Goal: Information Seeking & Learning: Learn about a topic

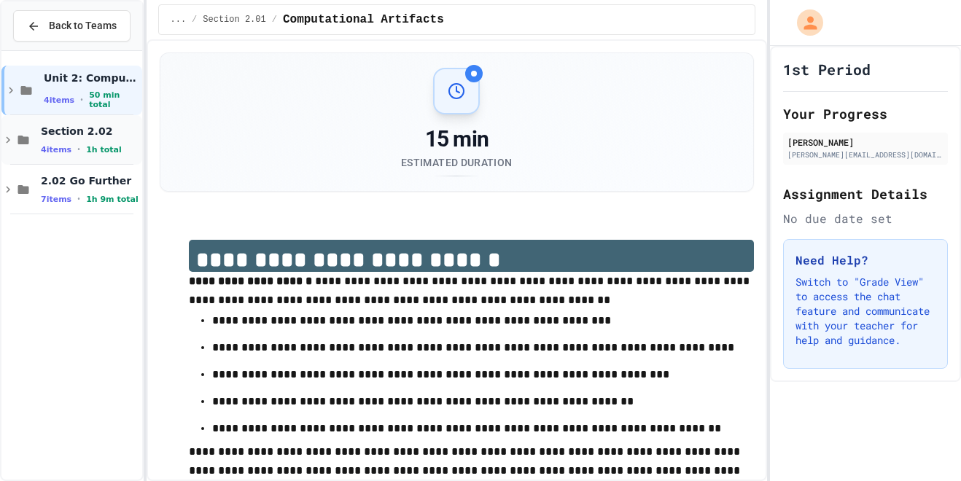
click at [101, 130] on span "Section 2.02" at bounding box center [90, 131] width 98 height 13
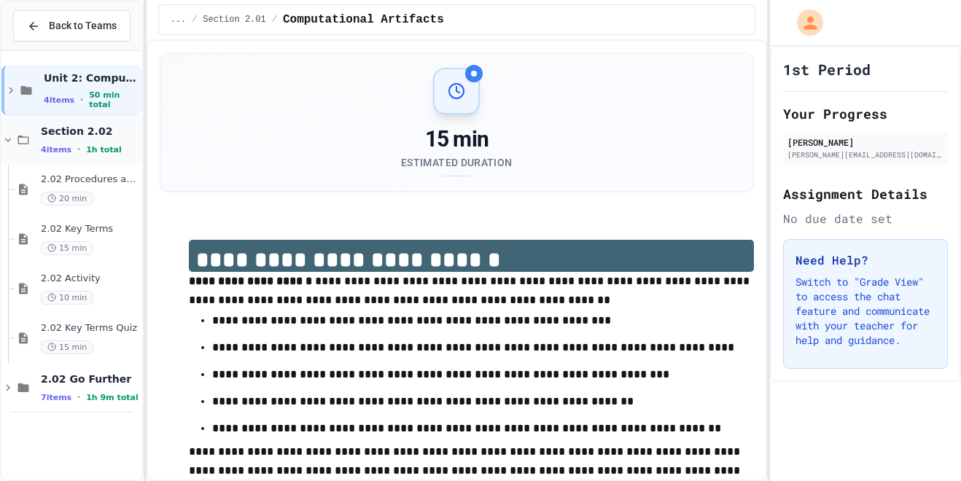
click at [54, 131] on span "Section 2.02" at bounding box center [90, 131] width 98 height 13
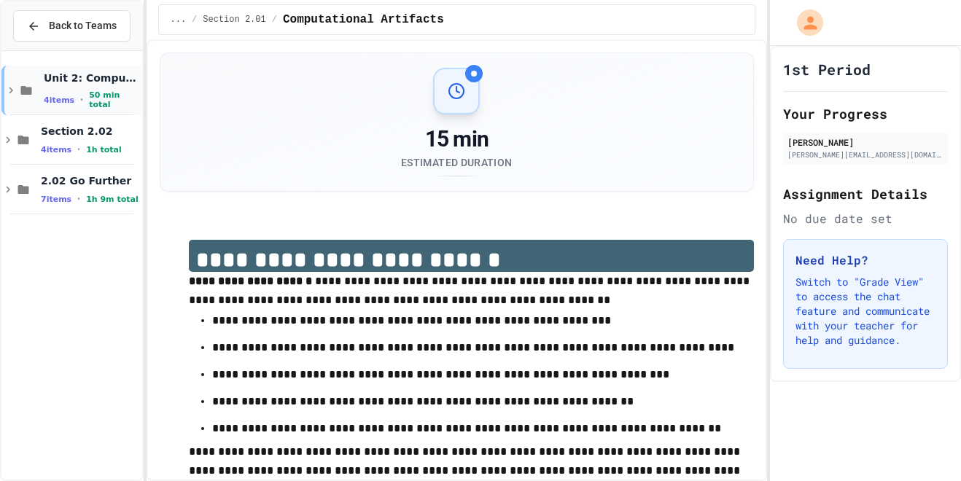
click at [22, 85] on icon at bounding box center [25, 90] width 17 height 13
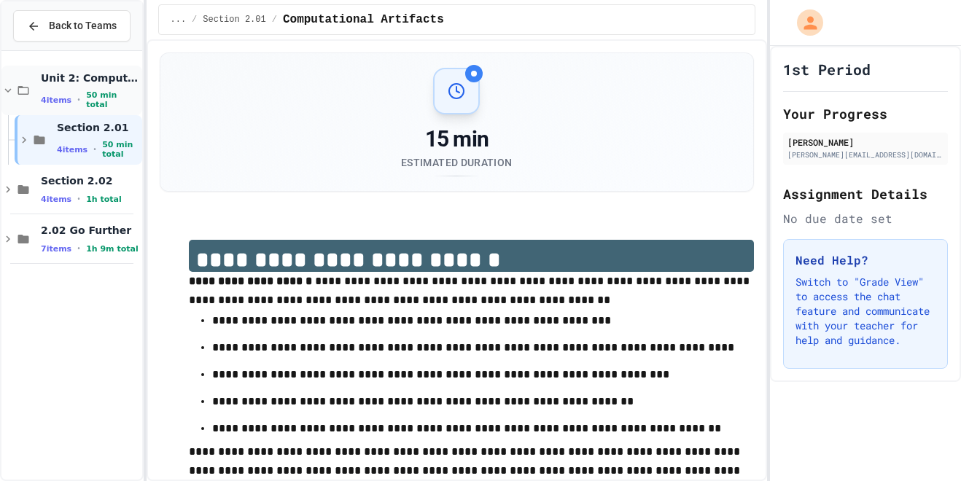
click at [9, 90] on icon at bounding box center [8, 90] width 7 height 4
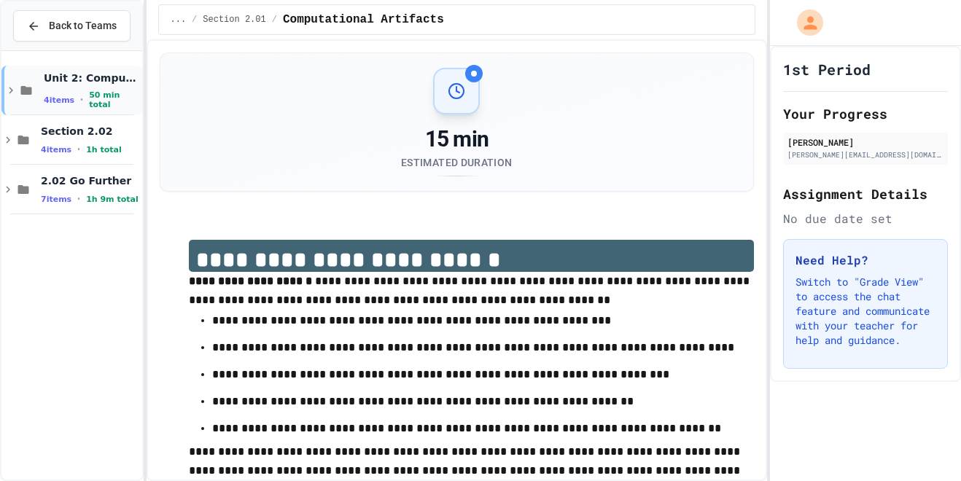
click at [12, 90] on icon at bounding box center [11, 90] width 4 height 7
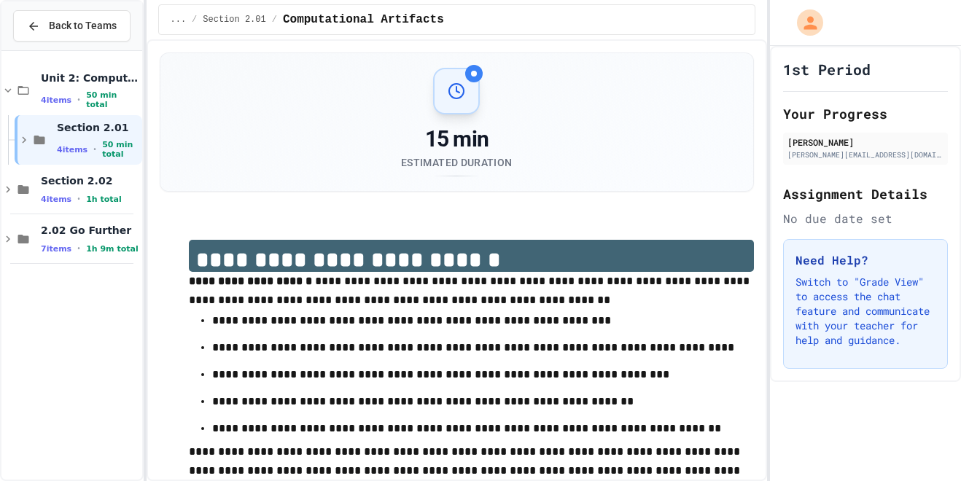
click at [12, 90] on icon at bounding box center [7, 90] width 13 height 13
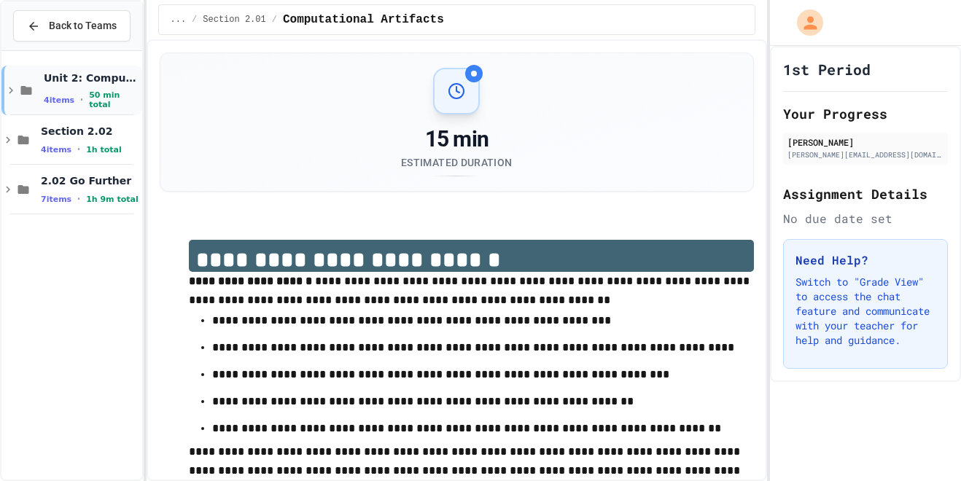
click at [12, 91] on icon at bounding box center [11, 90] width 4 height 7
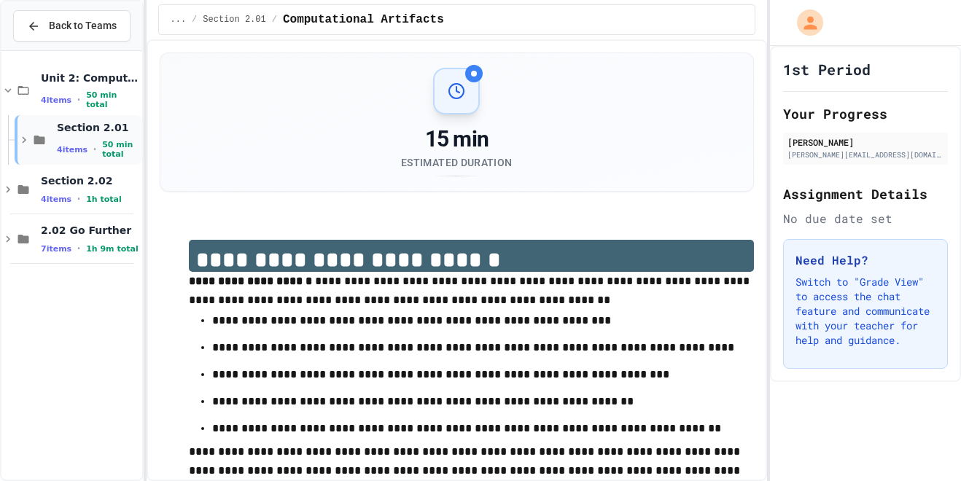
click at [20, 141] on icon at bounding box center [23, 139] width 13 height 13
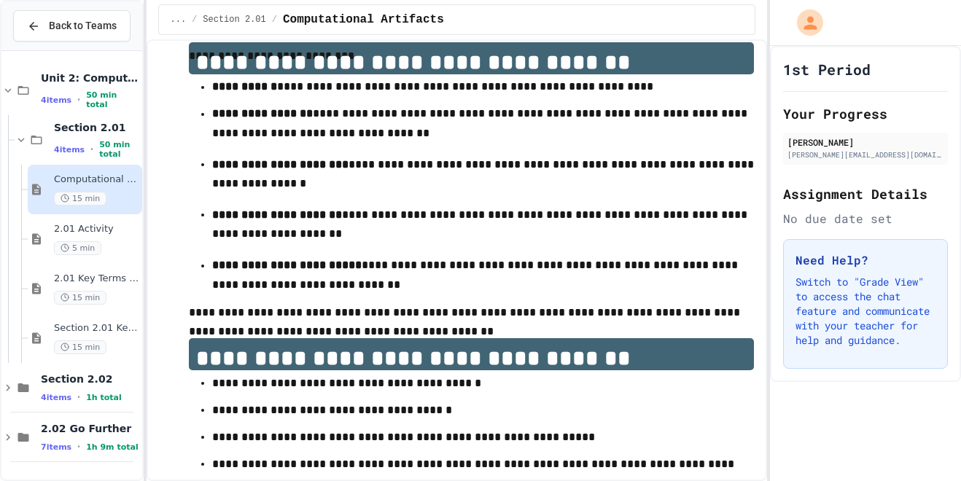
scroll to position [759, 0]
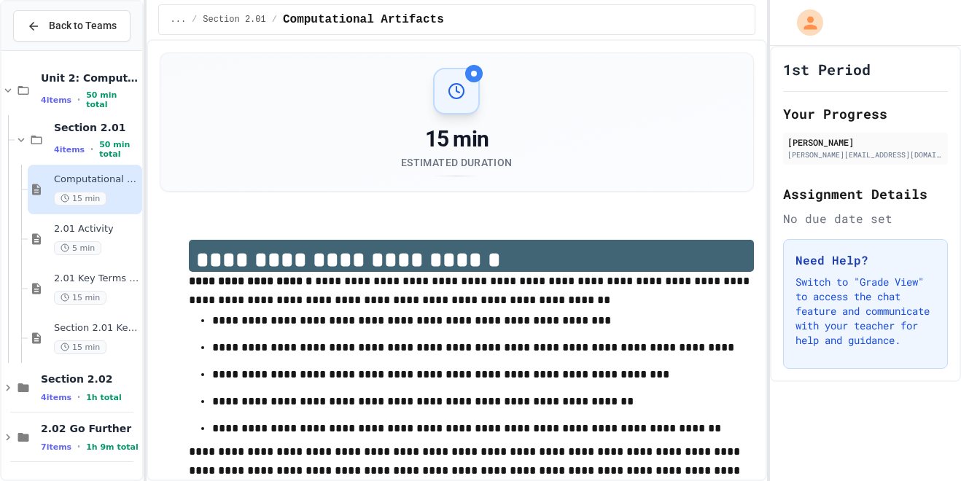
click at [450, 85] on icon at bounding box center [456, 90] width 17 height 17
click at [452, 157] on div "Estimated Duration" at bounding box center [456, 162] width 111 height 15
click at [88, 201] on span "15 min" at bounding box center [80, 199] width 52 height 14
click at [74, 176] on span "Computational Artifacts" at bounding box center [96, 180] width 85 height 12
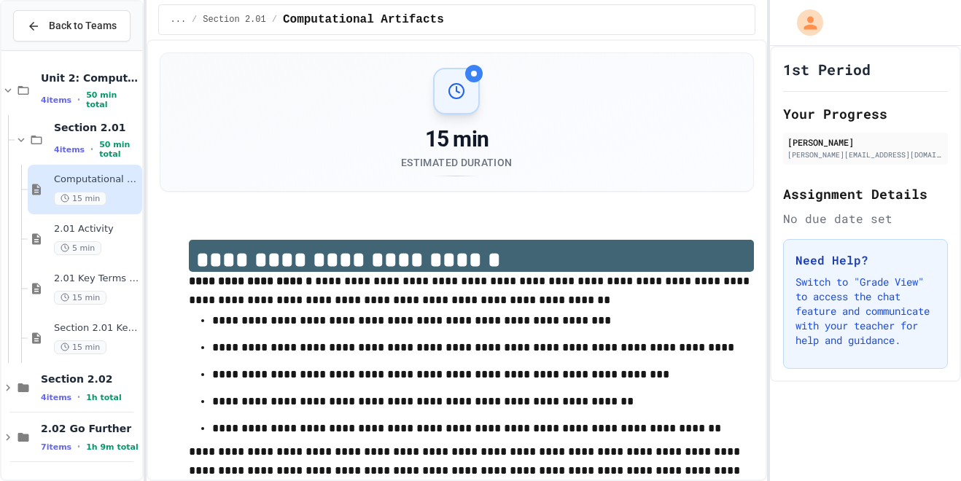
click at [74, 176] on span "Computational Artifacts" at bounding box center [96, 180] width 85 height 12
click at [17, 140] on icon at bounding box center [21, 139] width 13 height 13
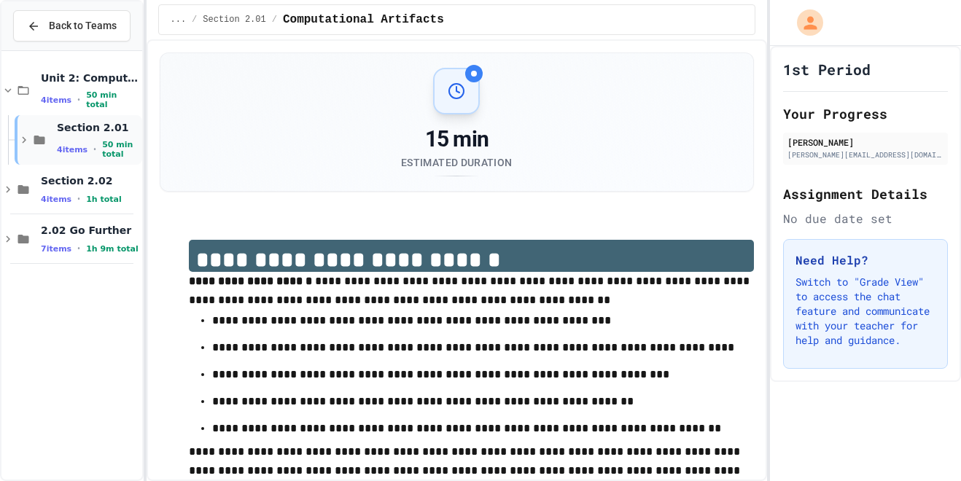
click at [17, 139] on icon at bounding box center [23, 139] width 13 height 13
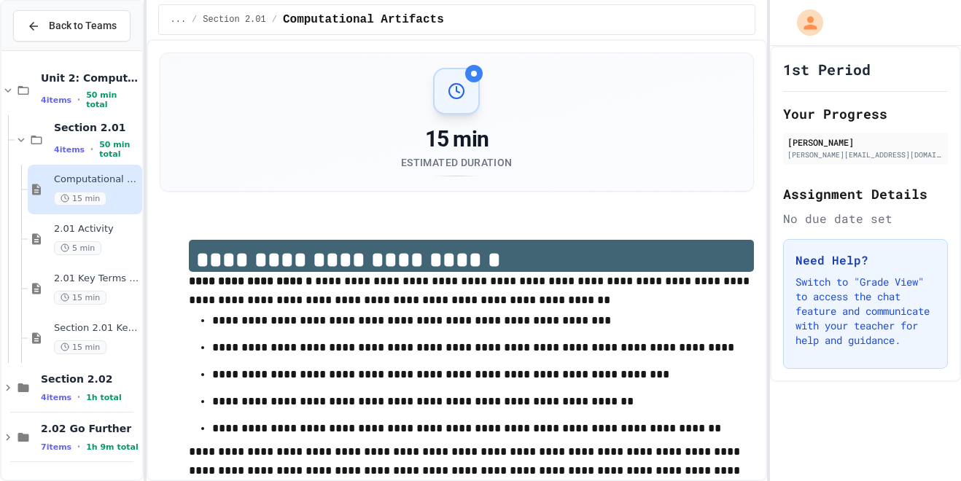
click at [74, 199] on span "15 min" at bounding box center [80, 199] width 52 height 14
click at [471, 74] on div at bounding box center [474, 74] width 6 height 6
click at [78, 235] on div "2.01 Activity 5 min" at bounding box center [96, 239] width 85 height 32
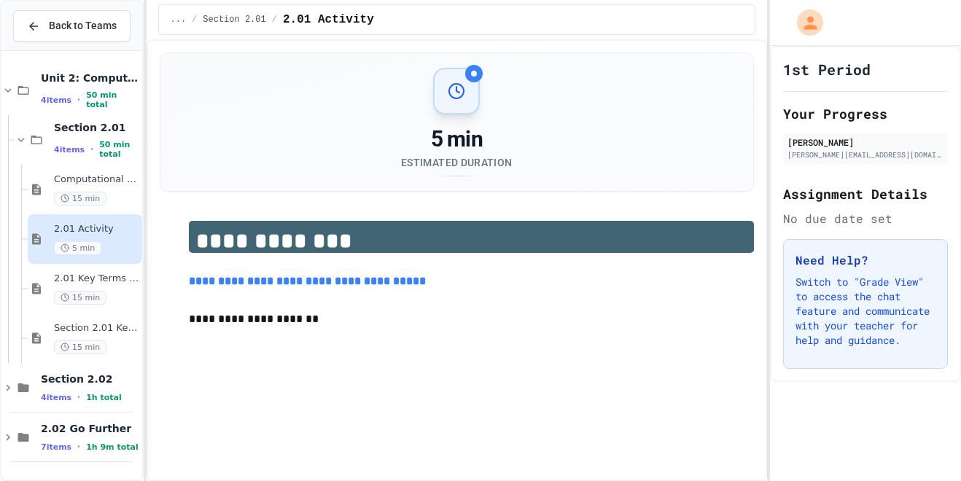
click at [281, 276] on link "**********" at bounding box center [307, 281] width 237 height 11
click at [235, 314] on p "**********" at bounding box center [472, 318] width 566 height 17
drag, startPoint x: 246, startPoint y: 314, endPoint x: 309, endPoint y: 307, distance: 63.8
click at [309, 310] on p "**********" at bounding box center [472, 319] width 566 height 18
click at [397, 408] on div "**********" at bounding box center [457, 260] width 621 height 442
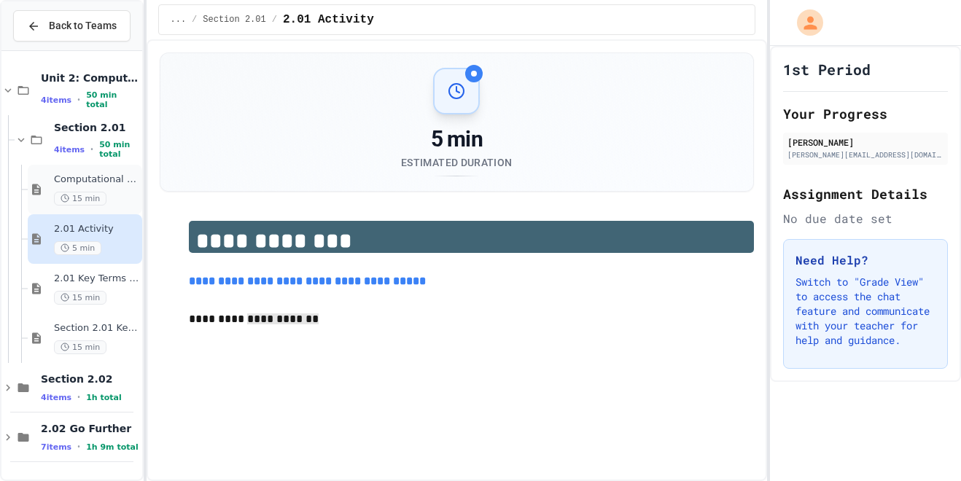
click at [77, 181] on span "Computational Artifacts" at bounding box center [96, 180] width 85 height 12
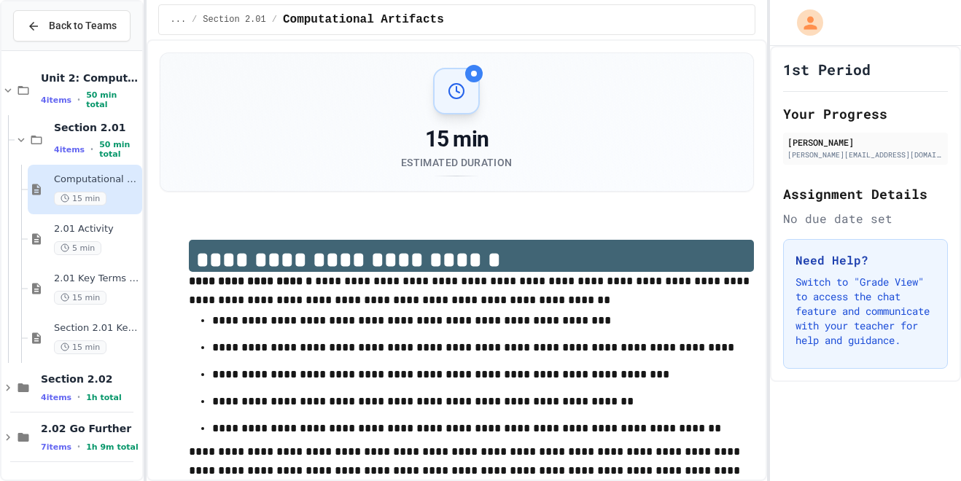
click at [455, 90] on icon at bounding box center [456, 90] width 17 height 17
click at [128, 234] on span "2.01 Activity" at bounding box center [96, 229] width 85 height 12
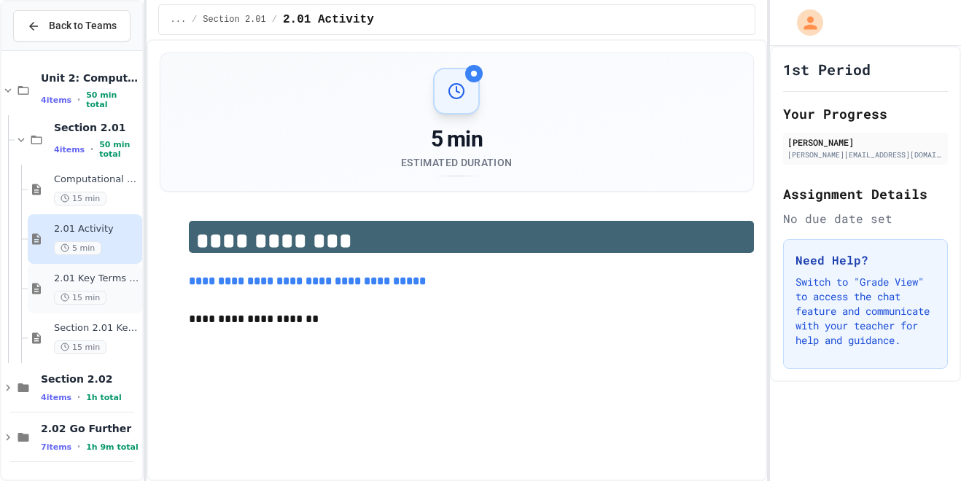
click at [55, 291] on span "15 min" at bounding box center [80, 298] width 52 height 14
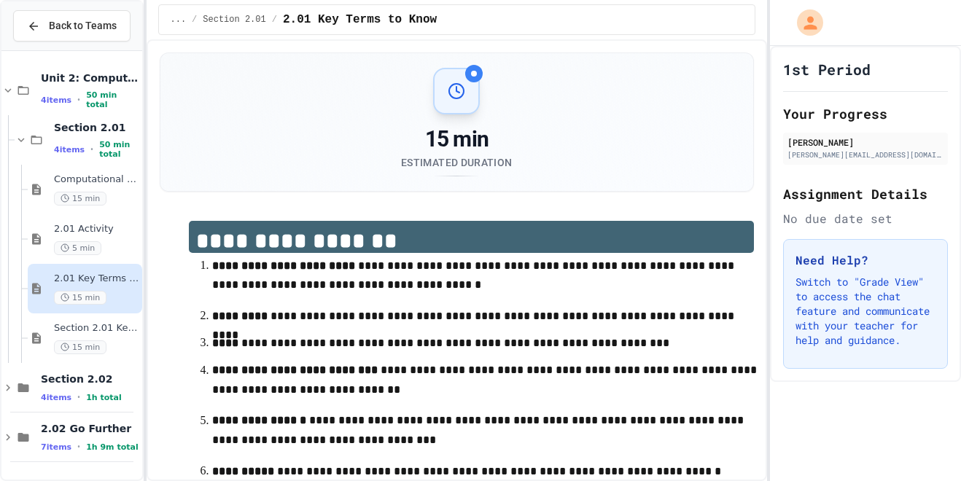
scroll to position [260, 0]
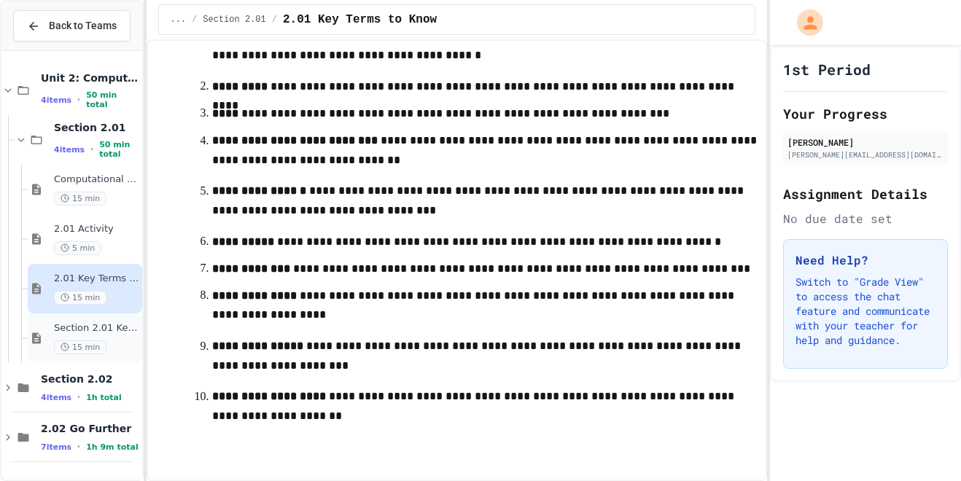
click at [93, 324] on span "Section 2.01 Key Terms Quiz" at bounding box center [96, 328] width 85 height 12
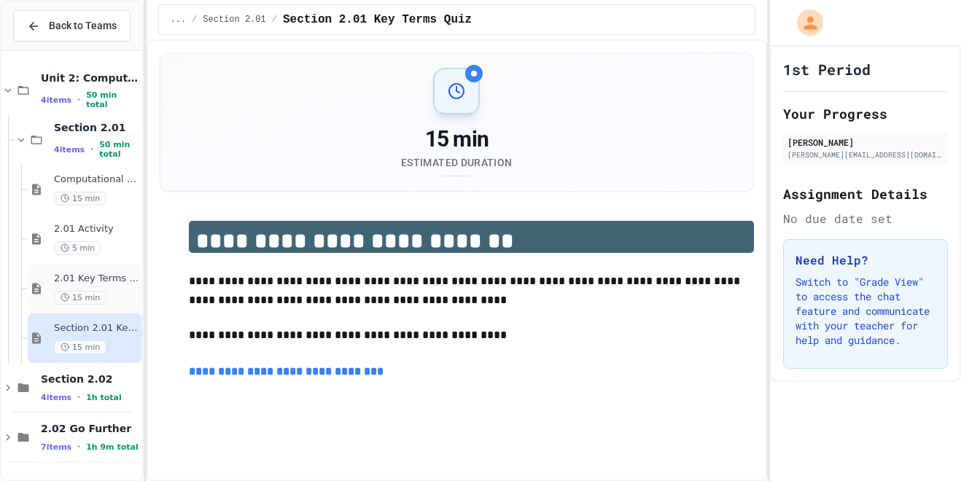
click at [106, 283] on span "2.01 Key Terms to Know" at bounding box center [96, 279] width 85 height 12
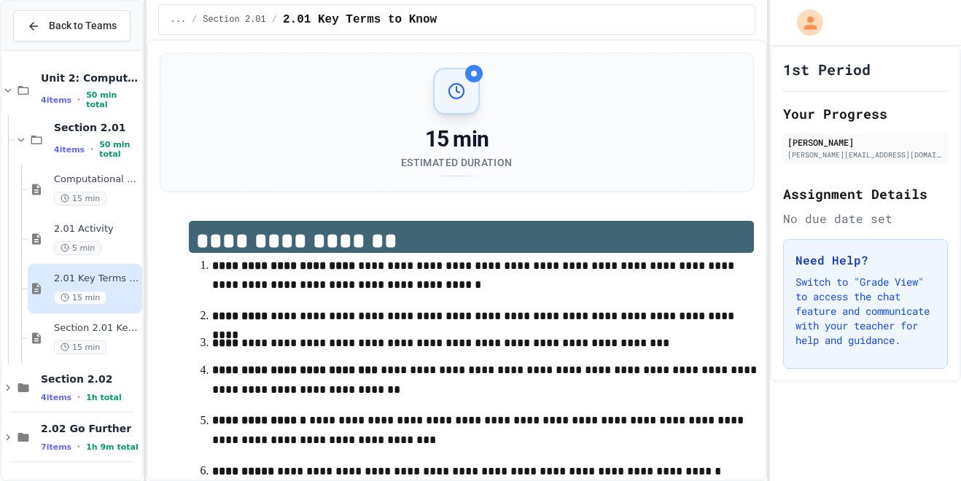
scroll to position [260, 0]
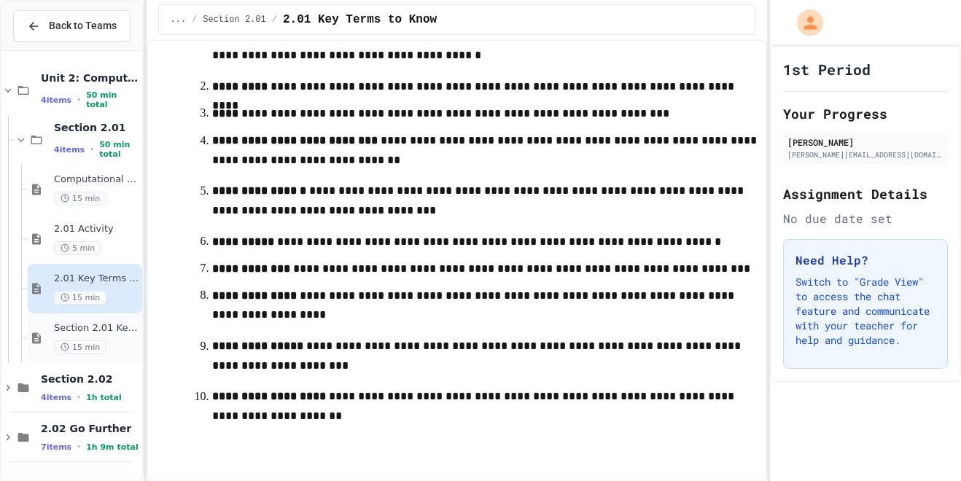
click at [94, 336] on div "Section 2.01 Key Terms Quiz 15 min" at bounding box center [96, 338] width 85 height 32
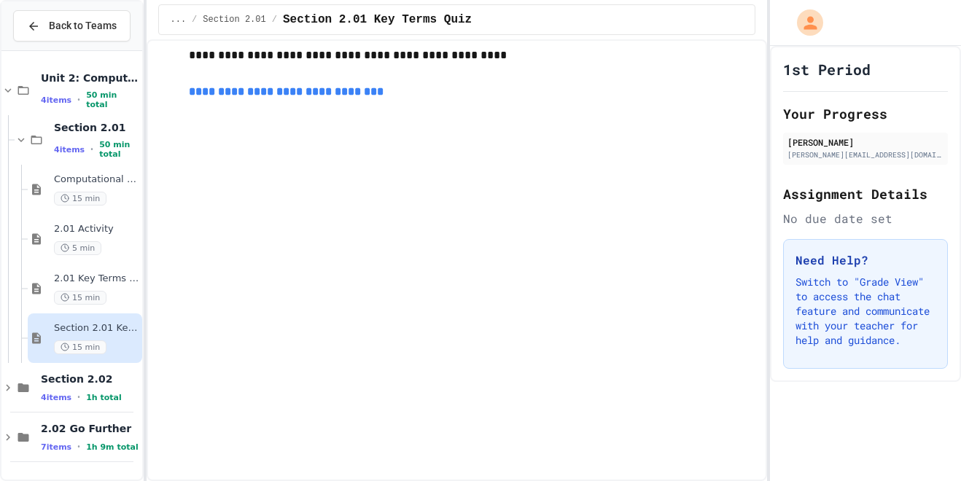
scroll to position [395, 0]
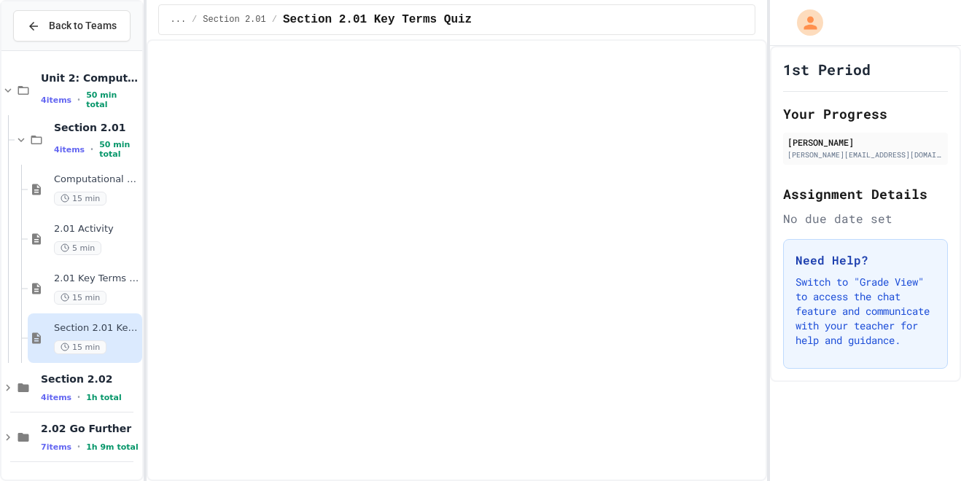
drag, startPoint x: 271, startPoint y: 440, endPoint x: 357, endPoint y: 459, distance: 88.1
click at [357, 459] on div "**********" at bounding box center [457, 161] width 595 height 701
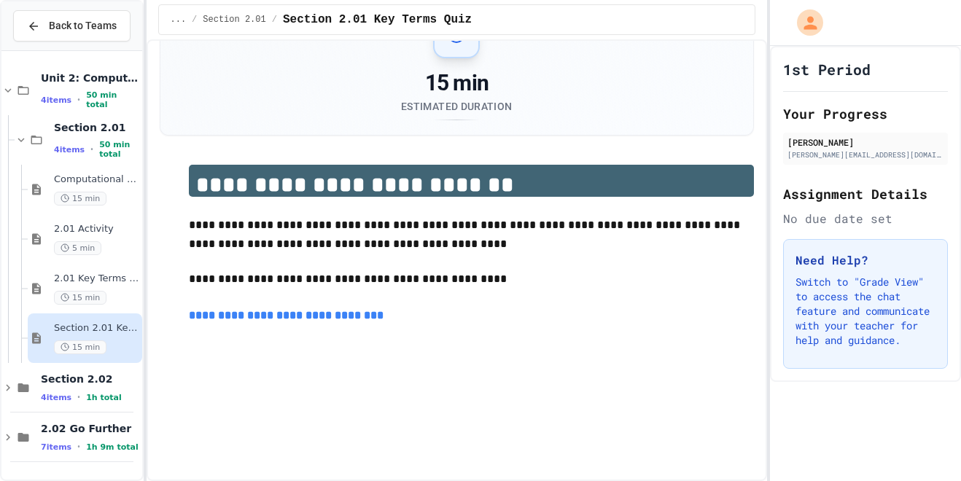
scroll to position [0, 0]
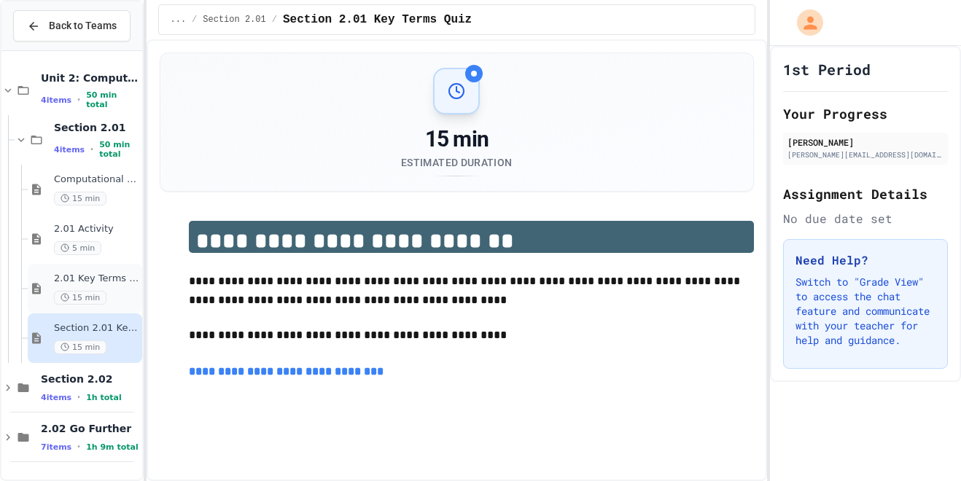
click at [127, 295] on div "15 min" at bounding box center [96, 298] width 85 height 14
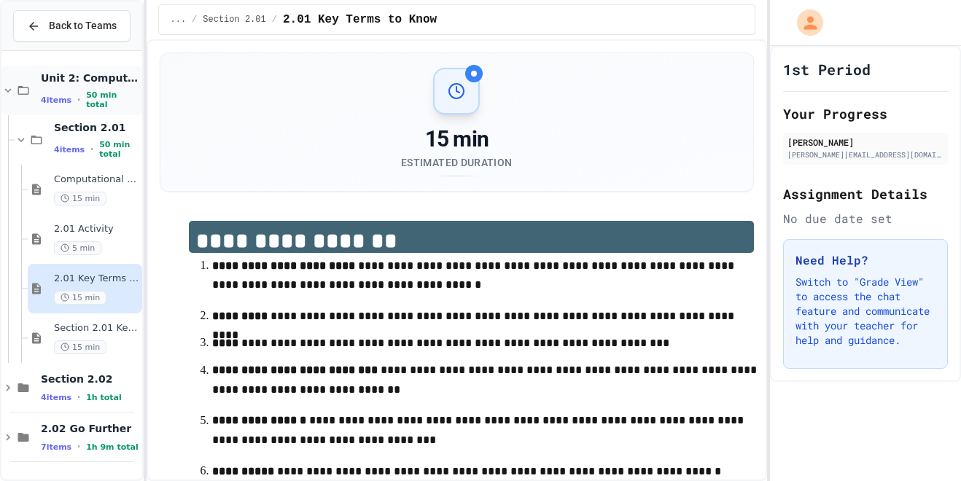
click at [8, 87] on icon at bounding box center [7, 90] width 13 height 13
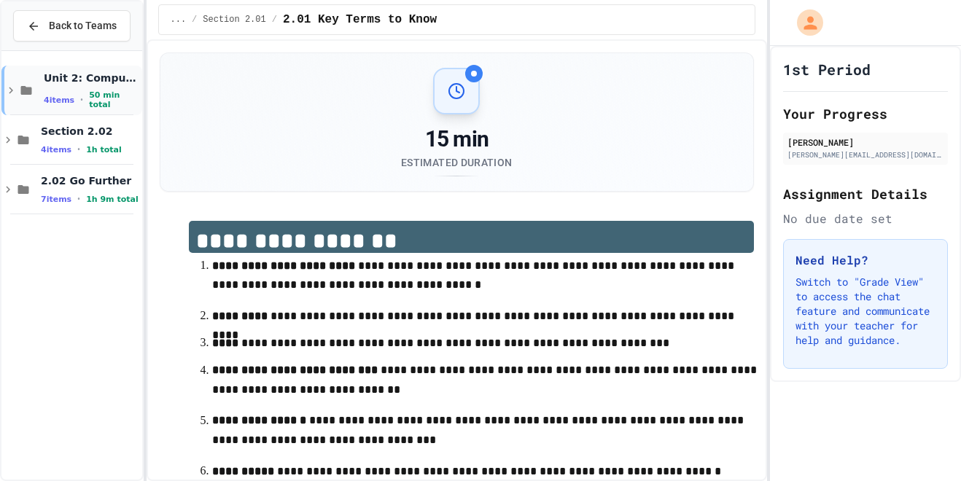
click at [8, 89] on icon at bounding box center [10, 90] width 13 height 13
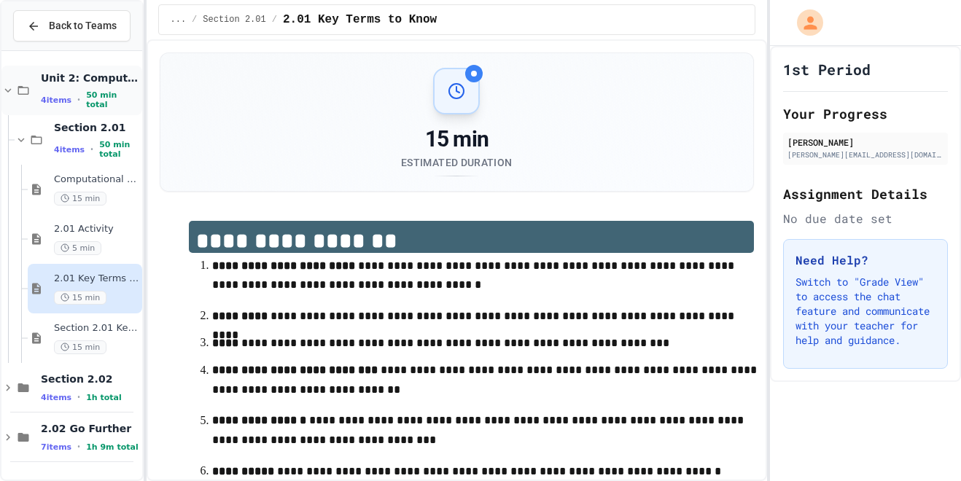
click at [8, 90] on icon at bounding box center [7, 90] width 13 height 13
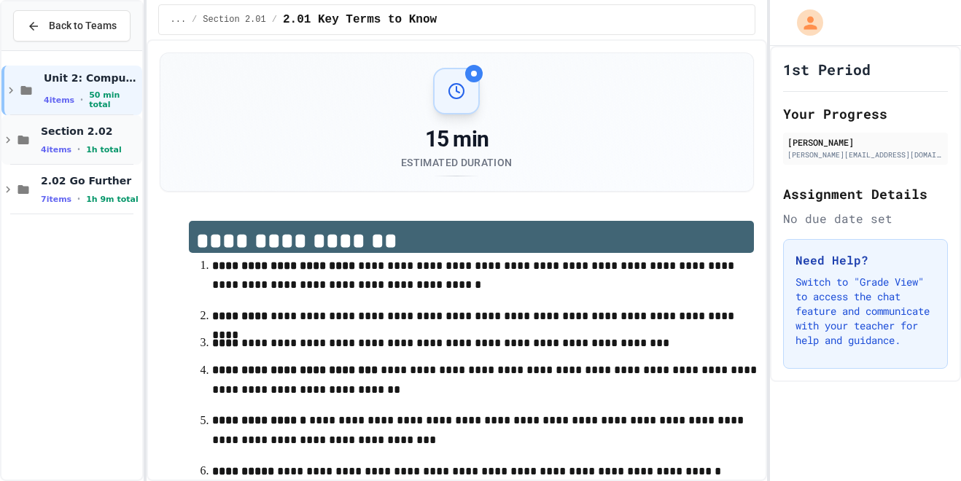
click at [7, 139] on icon at bounding box center [7, 139] width 13 height 13
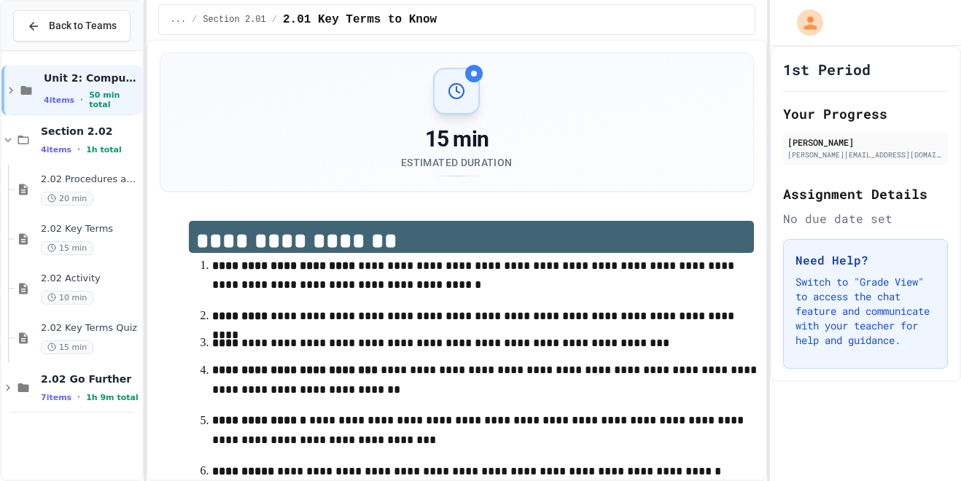
click at [7, 139] on icon at bounding box center [7, 139] width 13 height 13
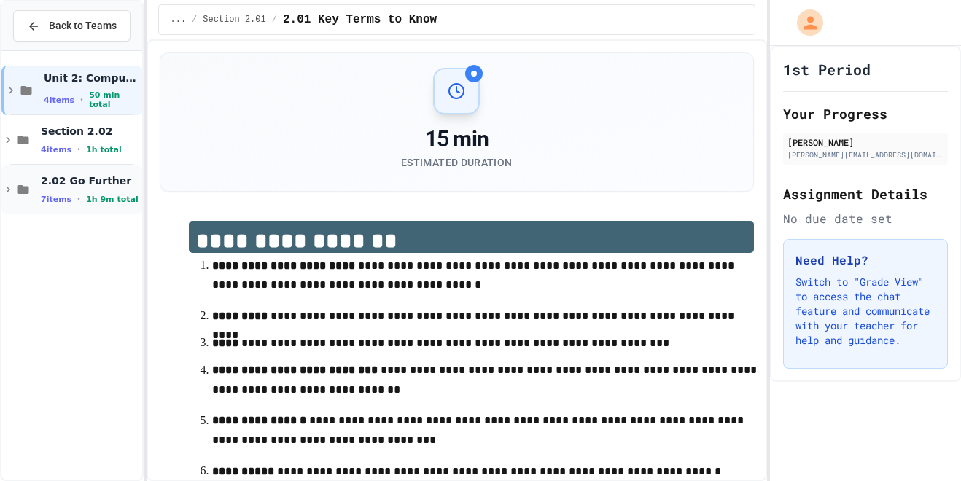
click at [7, 192] on icon at bounding box center [8, 190] width 4 height 7
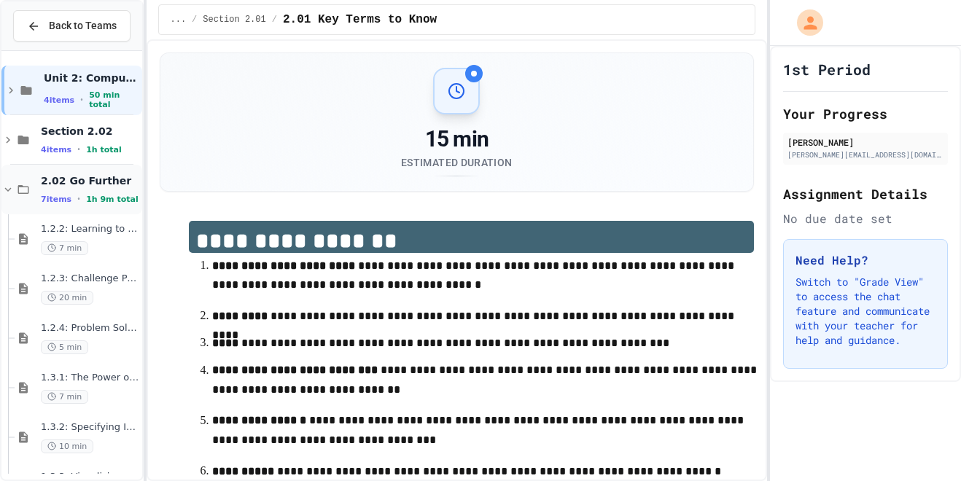
click at [7, 191] on icon at bounding box center [7, 189] width 13 height 13
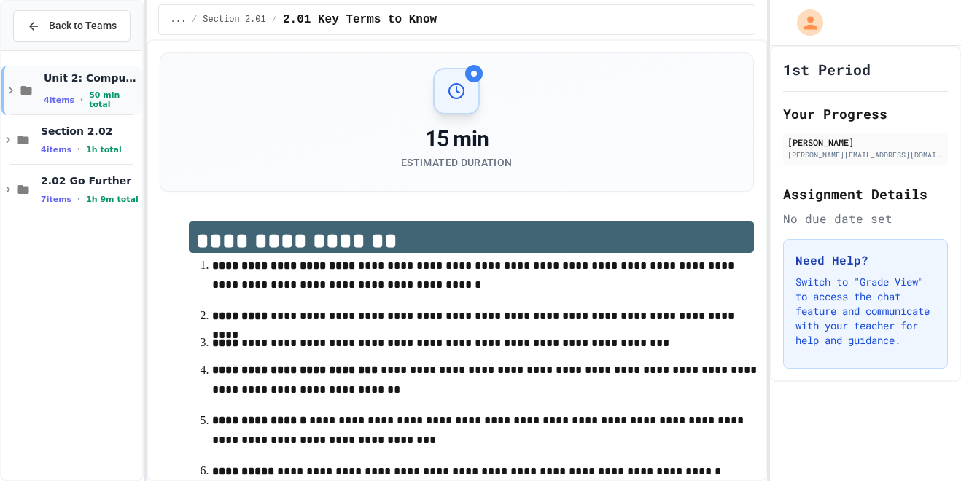
click at [5, 92] on icon at bounding box center [10, 90] width 13 height 13
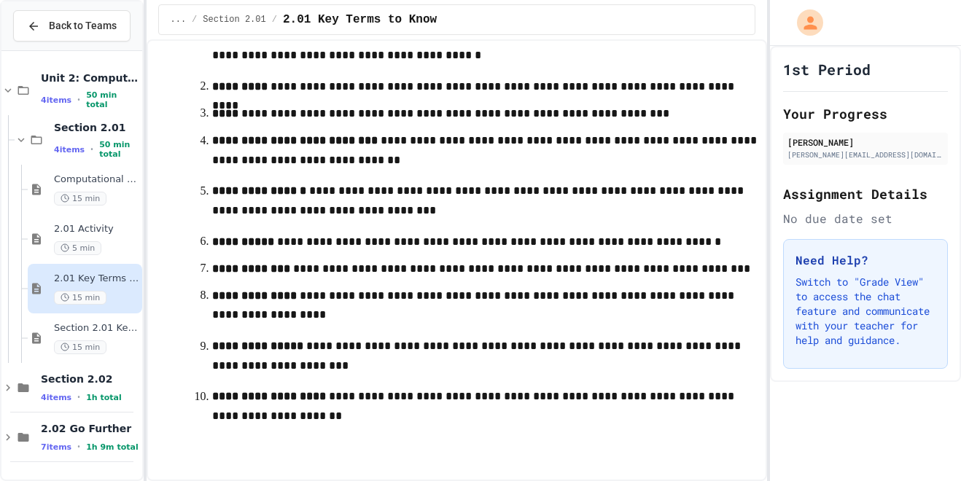
scroll to position [260, 0]
click at [75, 345] on span "15 min" at bounding box center [80, 347] width 52 height 14
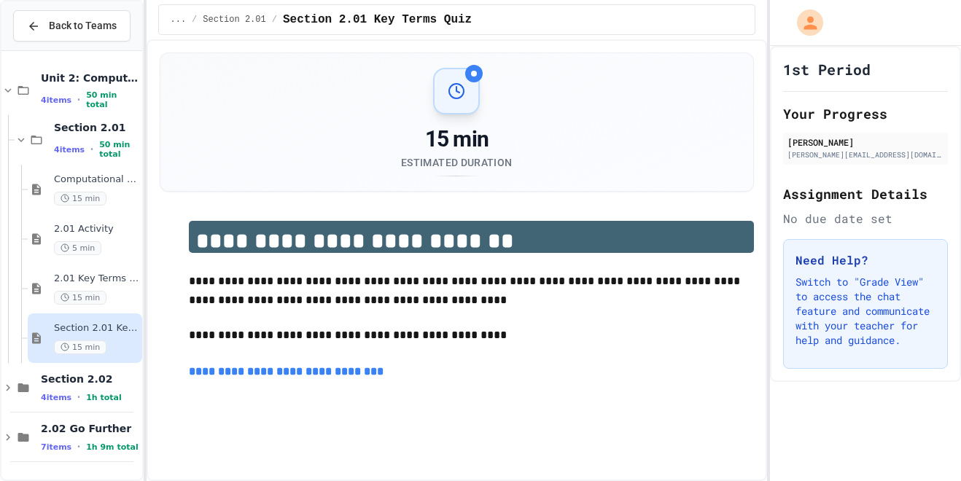
click at [225, 368] on link "**********" at bounding box center [288, 371] width 198 height 11
click at [309, 367] on link "**********" at bounding box center [288, 371] width 198 height 11
click at [0, 389] on div "Back to Teams Unit 2: Computational Artifacts 4 items • 50 min total Section 2.…" at bounding box center [72, 240] width 144 height 481
click at [254, 367] on link "**********" at bounding box center [288, 371] width 198 height 11
click at [5, 386] on icon at bounding box center [7, 387] width 13 height 13
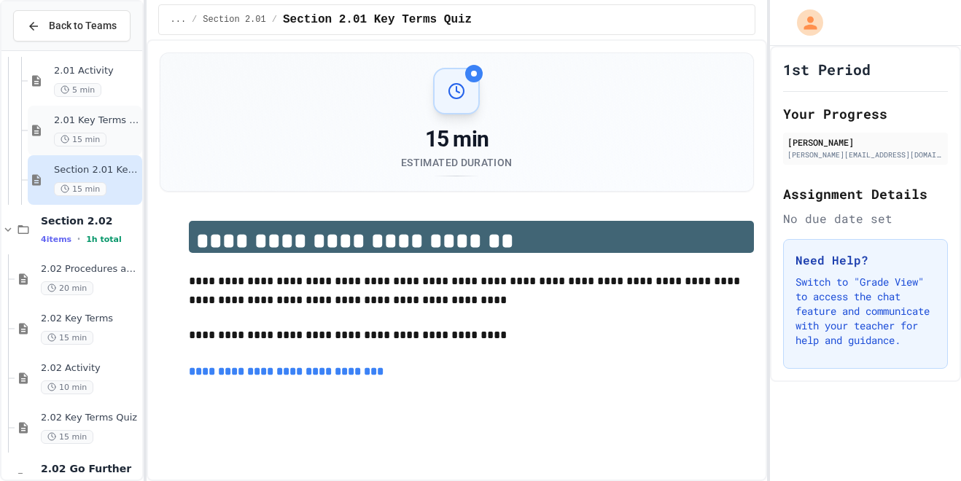
scroll to position [159, 0]
click at [98, 277] on div "2.02 Procedures and Functions 20 min" at bounding box center [90, 278] width 98 height 32
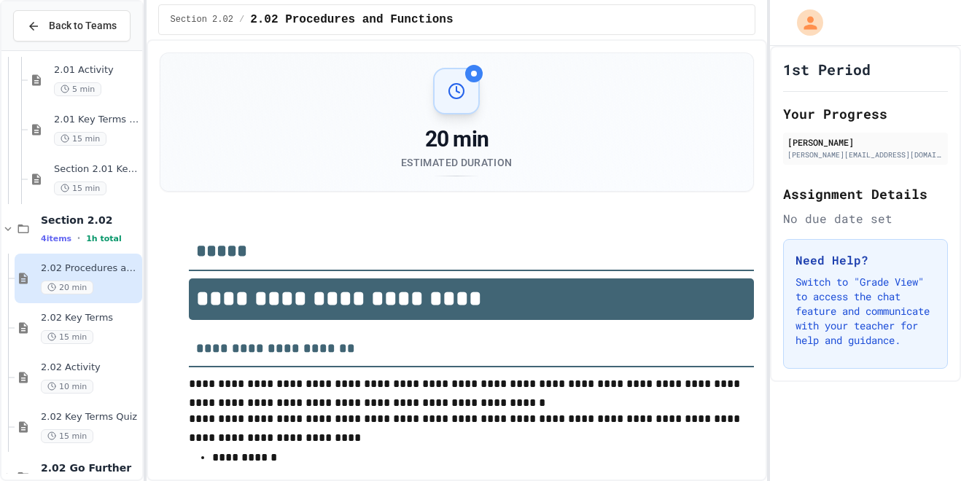
click at [92, 186] on span "15 min" at bounding box center [80, 189] width 52 height 14
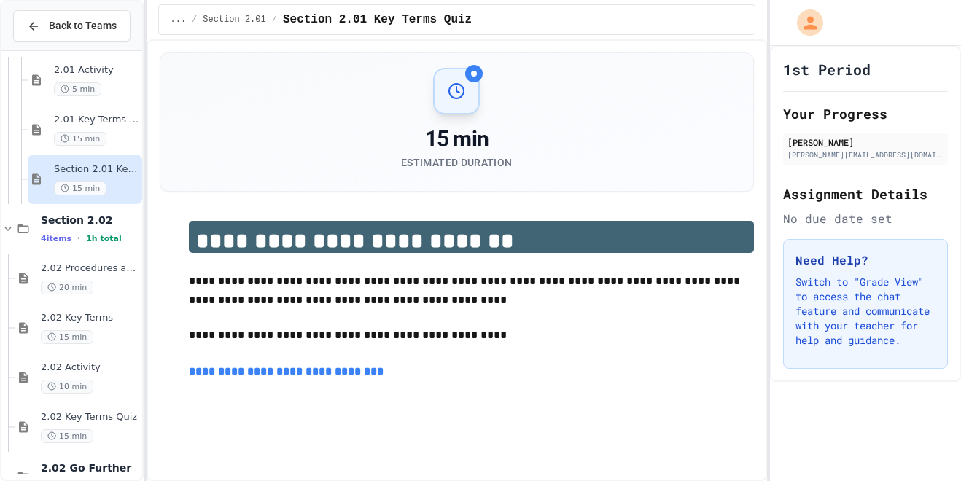
click at [243, 367] on link "**********" at bounding box center [288, 371] width 198 height 11
